Goal: Task Accomplishment & Management: Manage account settings

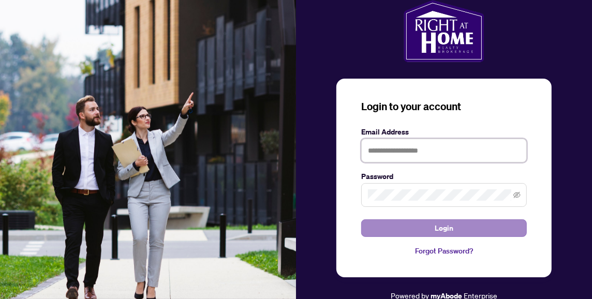
type input "**********"
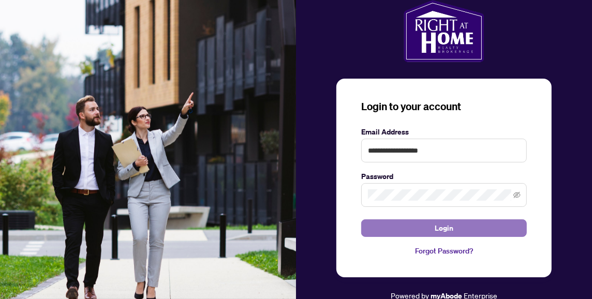
click at [448, 229] on span "Login" at bounding box center [444, 228] width 19 height 17
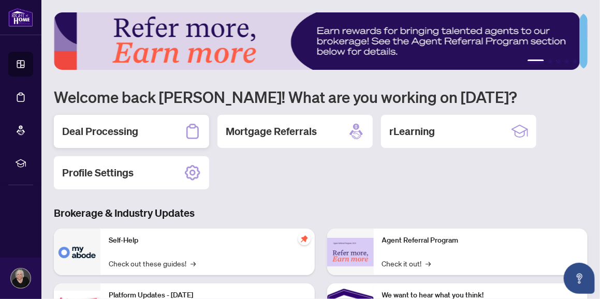
click at [119, 134] on h2 "Deal Processing" at bounding box center [100, 131] width 76 height 15
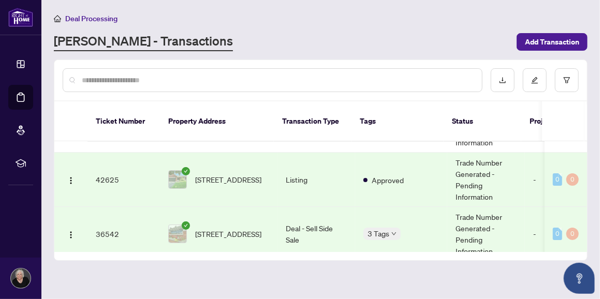
scroll to position [37, 0]
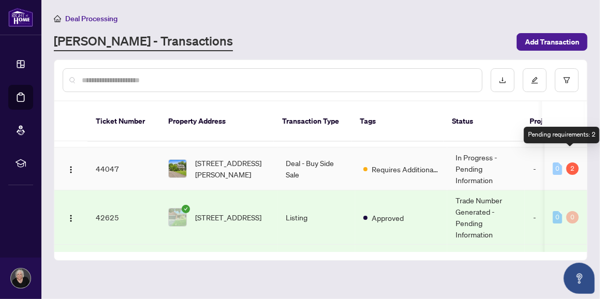
click at [569, 163] on div "2" at bounding box center [573, 169] width 12 height 12
click at [469, 154] on td "In Progress - Pending Information" at bounding box center [486, 169] width 78 height 43
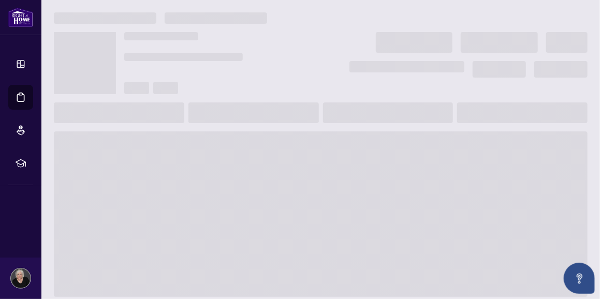
click at [469, 154] on span at bounding box center [321, 215] width 534 height 166
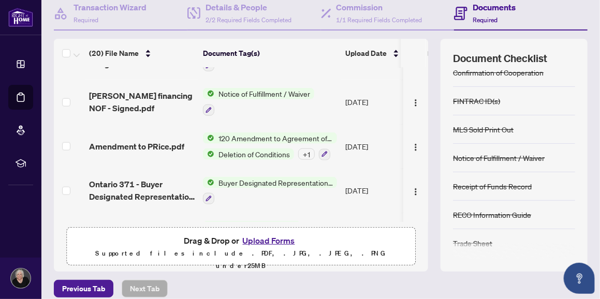
scroll to position [721, 0]
